Goal: Information Seeking & Learning: Learn about a topic

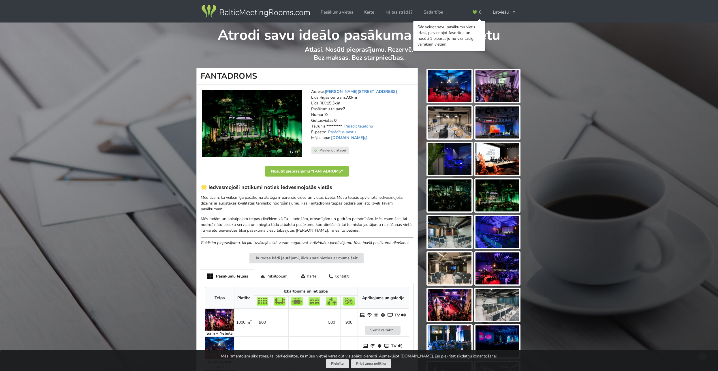
click at [448, 85] on img at bounding box center [449, 86] width 44 height 32
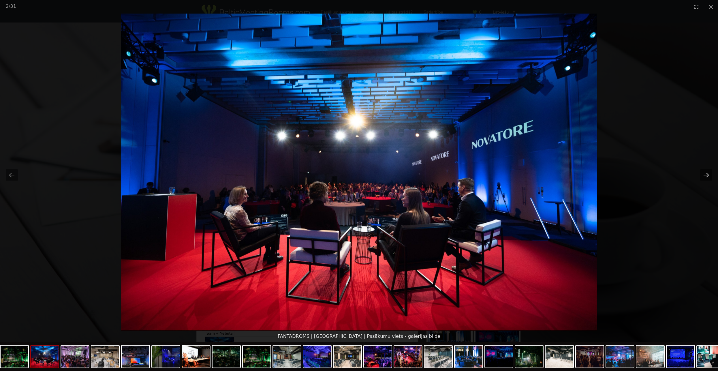
click at [707, 174] on button "Next slide" at bounding box center [706, 174] width 12 height 11
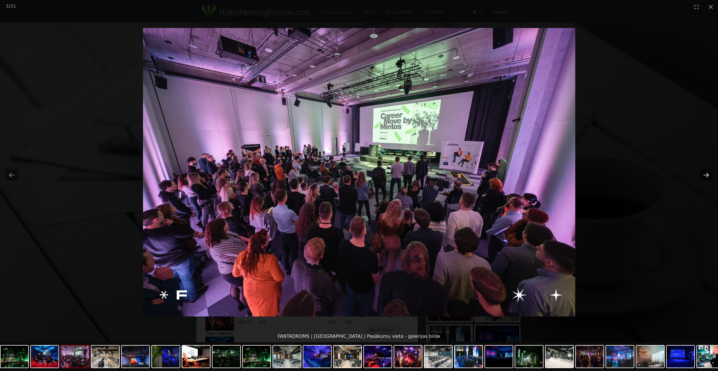
click at [707, 174] on button "Next slide" at bounding box center [706, 174] width 12 height 11
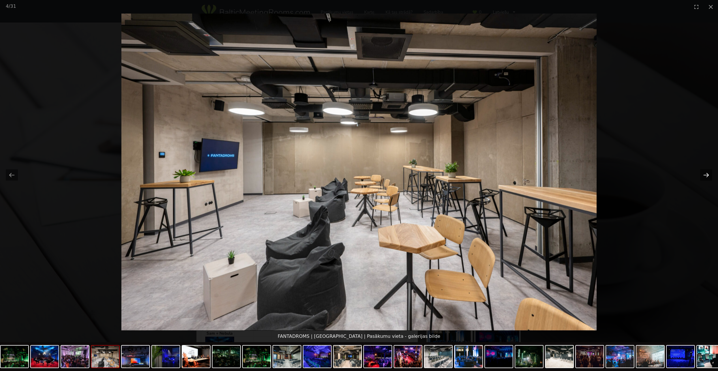
click at [707, 174] on button "Next slide" at bounding box center [706, 174] width 12 height 11
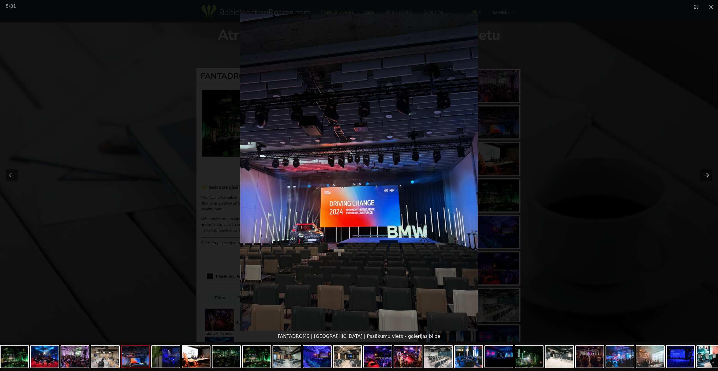
click at [707, 174] on button "Next slide" at bounding box center [706, 174] width 12 height 11
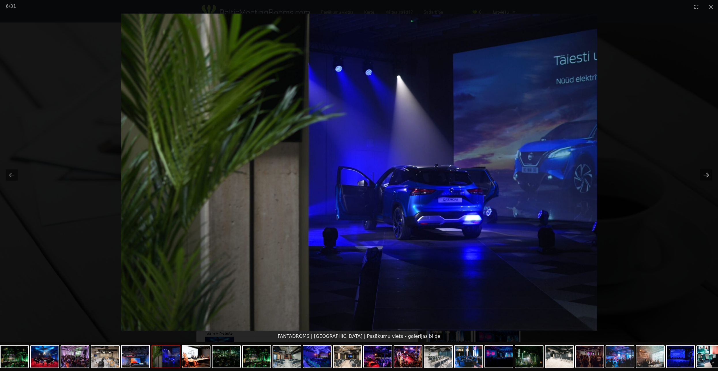
click at [707, 174] on button "Next slide" at bounding box center [706, 174] width 12 height 11
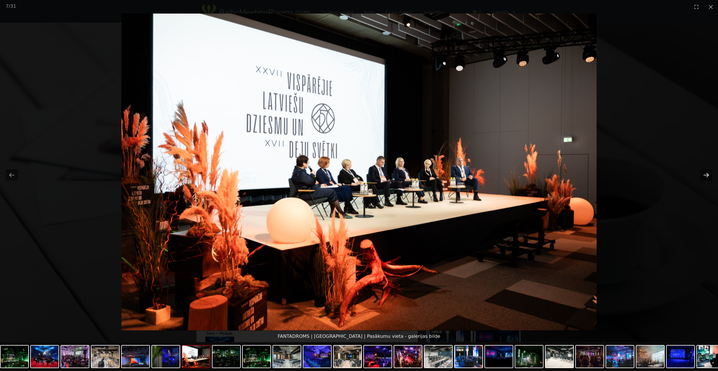
click at [707, 174] on button "Next slide" at bounding box center [706, 174] width 12 height 11
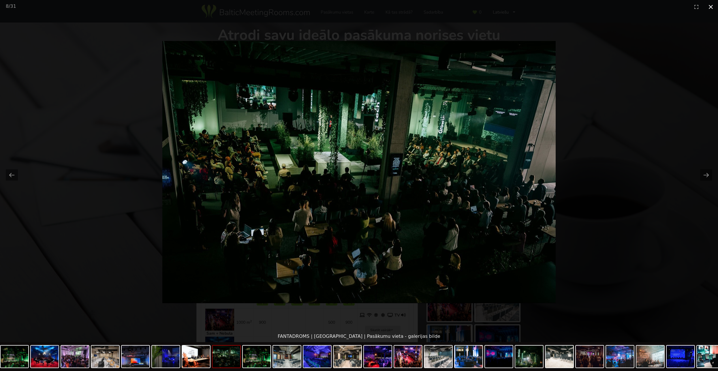
click at [709, 4] on button "Close gallery" at bounding box center [710, 7] width 14 height 14
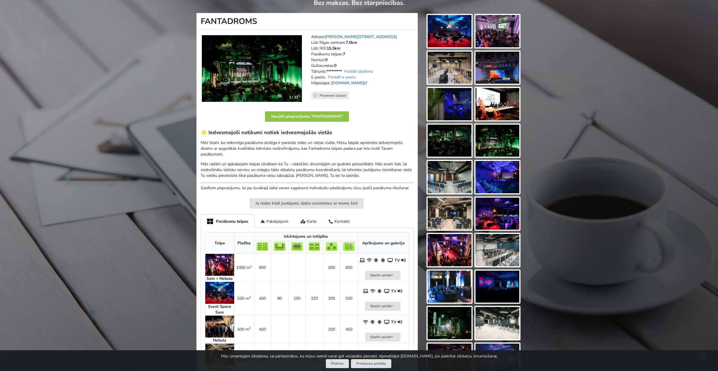
scroll to position [237, 0]
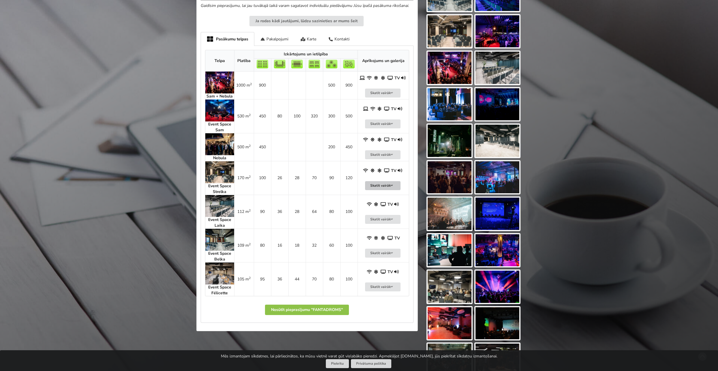
click at [385, 186] on button "Skatīt vairāk" at bounding box center [383, 185] width 36 height 9
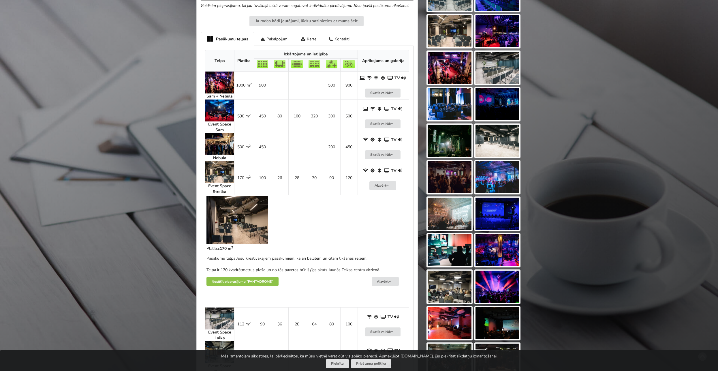
click at [220, 202] on img at bounding box center [237, 220] width 62 height 48
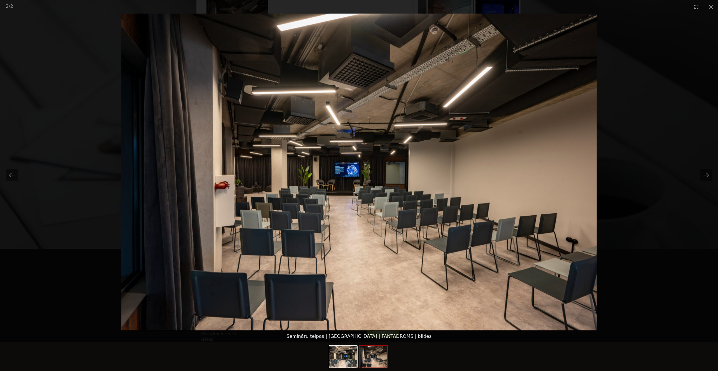
scroll to position [422, 0]
click at [125, 211] on img at bounding box center [358, 172] width 475 height 317
click at [705, 175] on button "Next slide" at bounding box center [706, 174] width 12 height 11
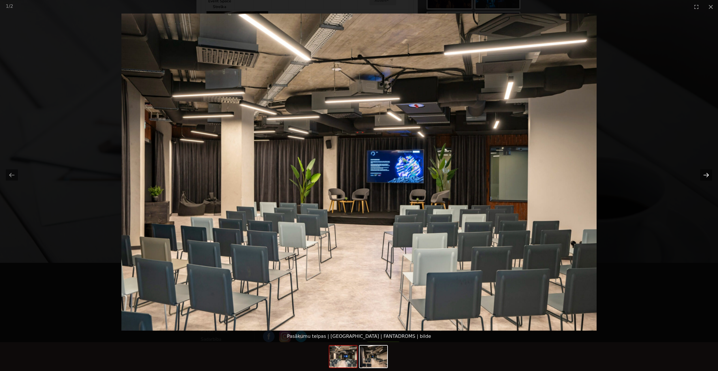
click at [705, 175] on button "Next slide" at bounding box center [706, 174] width 12 height 11
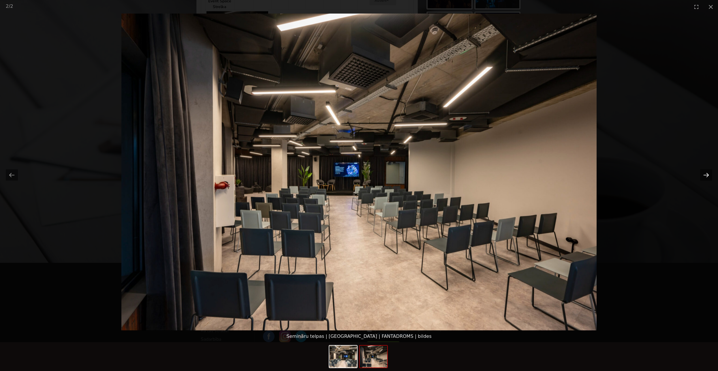
click at [705, 175] on button "Next slide" at bounding box center [706, 174] width 12 height 11
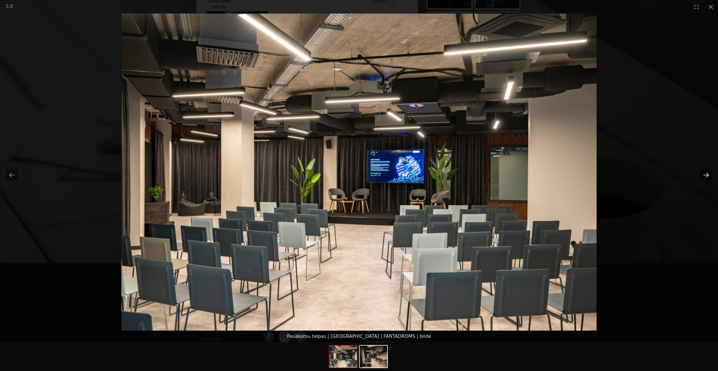
click at [705, 175] on button "Next slide" at bounding box center [706, 174] width 12 height 11
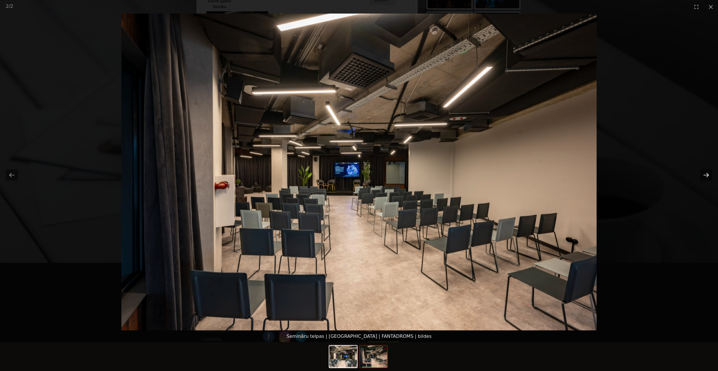
click at [708, 178] on button "Next slide" at bounding box center [706, 174] width 12 height 11
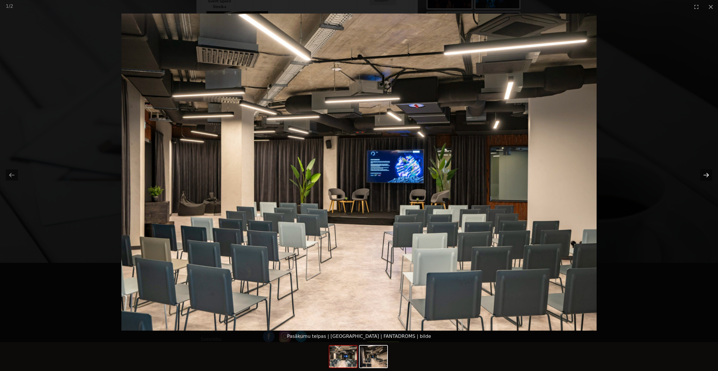
click at [708, 178] on button "Next slide" at bounding box center [706, 174] width 12 height 11
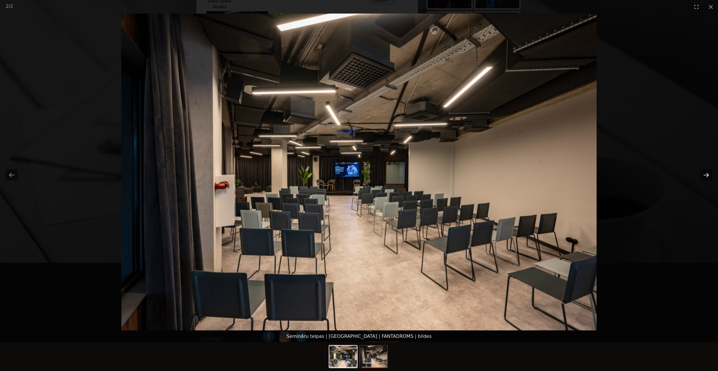
click at [708, 178] on button "Next slide" at bounding box center [706, 174] width 12 height 11
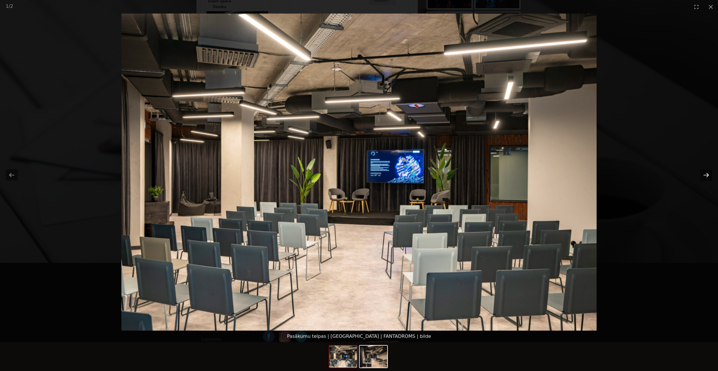
click at [707, 176] on button "Next slide" at bounding box center [706, 174] width 12 height 11
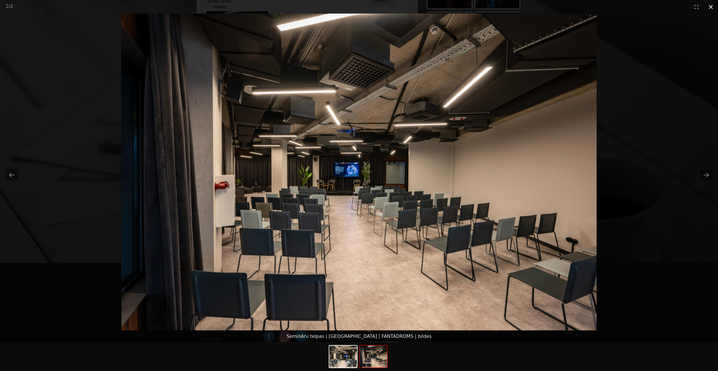
click at [711, 9] on button "Close gallery" at bounding box center [710, 7] width 14 height 14
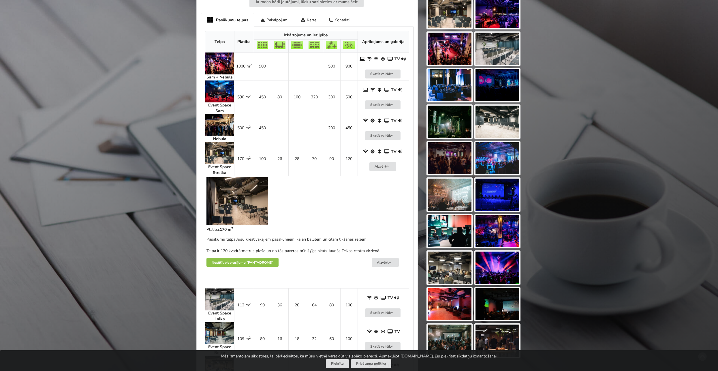
scroll to position [295, 0]
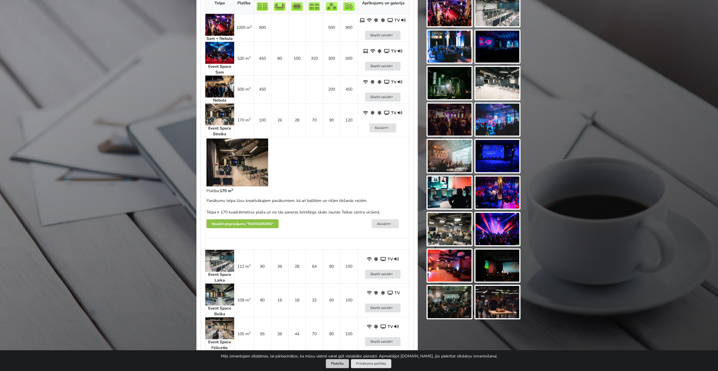
click at [343, 363] on button "Piekrītu" at bounding box center [337, 363] width 23 height 9
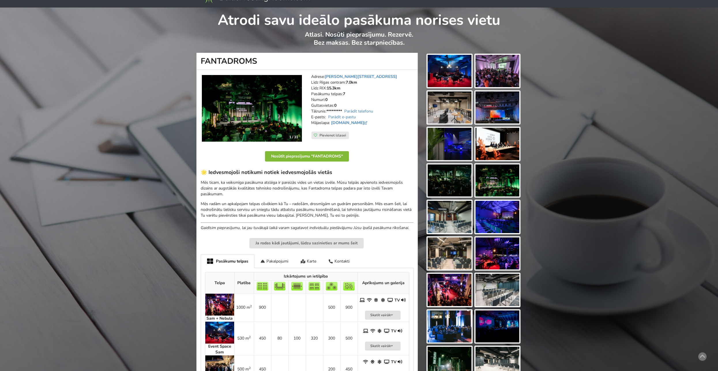
scroll to position [0, 0]
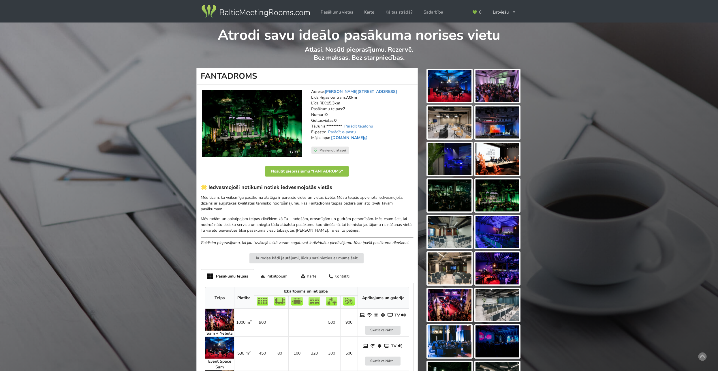
click at [352, 140] on link "[DOMAIN_NAME]" at bounding box center [350, 137] width 38 height 5
